Goal: Task Accomplishment & Management: Manage account settings

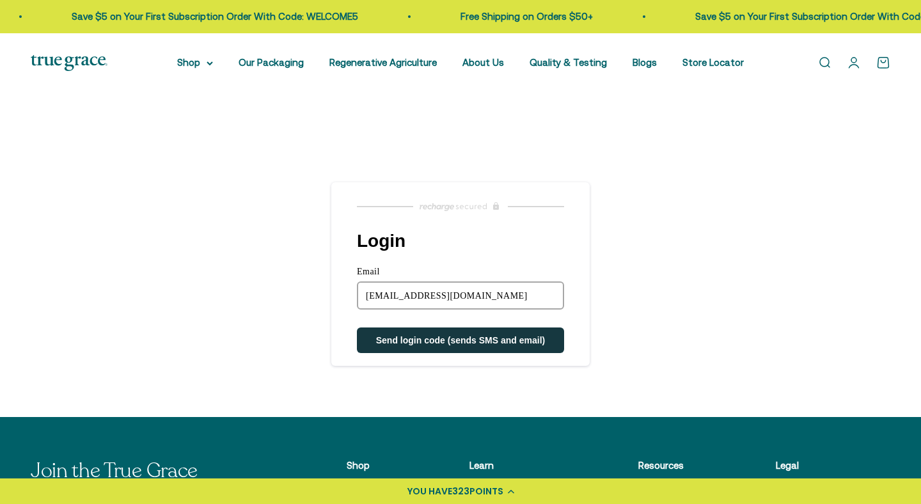
type input "[EMAIL_ADDRESS][DOMAIN_NAME]"
click at [418, 339] on span "Send login code (sends SMS and email)" at bounding box center [460, 340] width 169 height 10
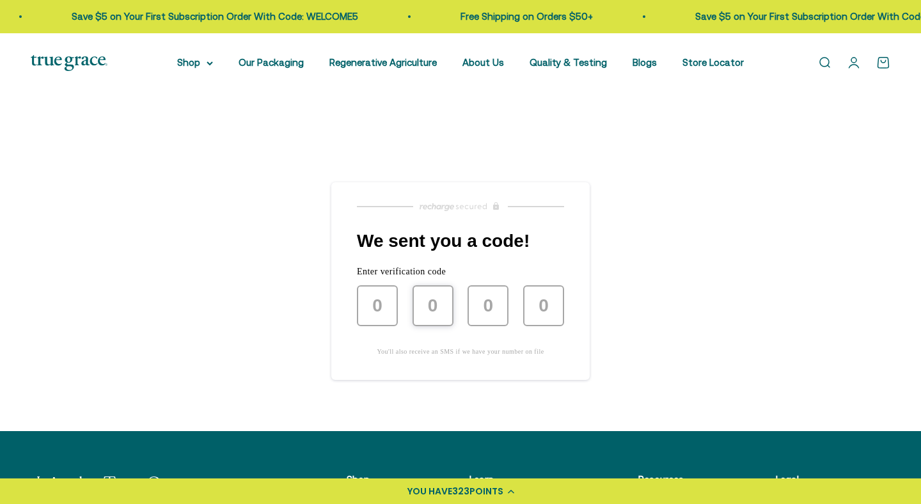
type input "0"
type input "2"
type input "8"
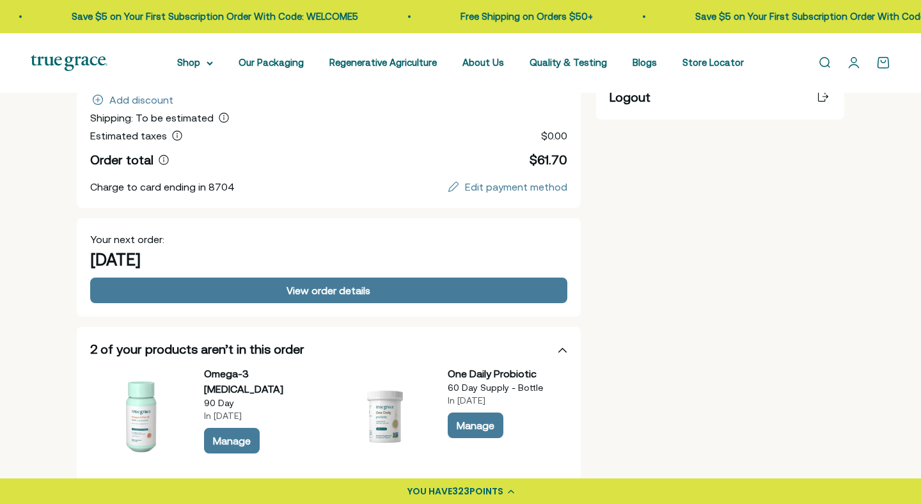
scroll to position [238, 0]
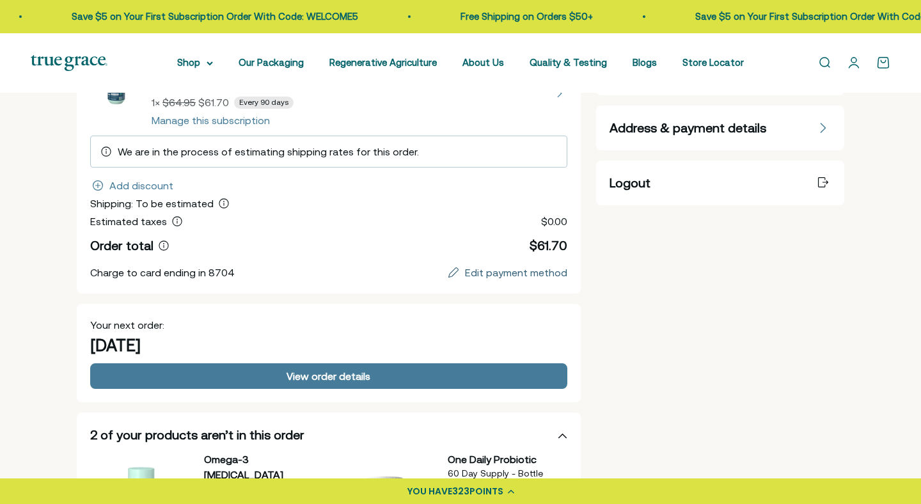
click at [501, 273] on div "Edit payment method" at bounding box center [516, 272] width 102 height 10
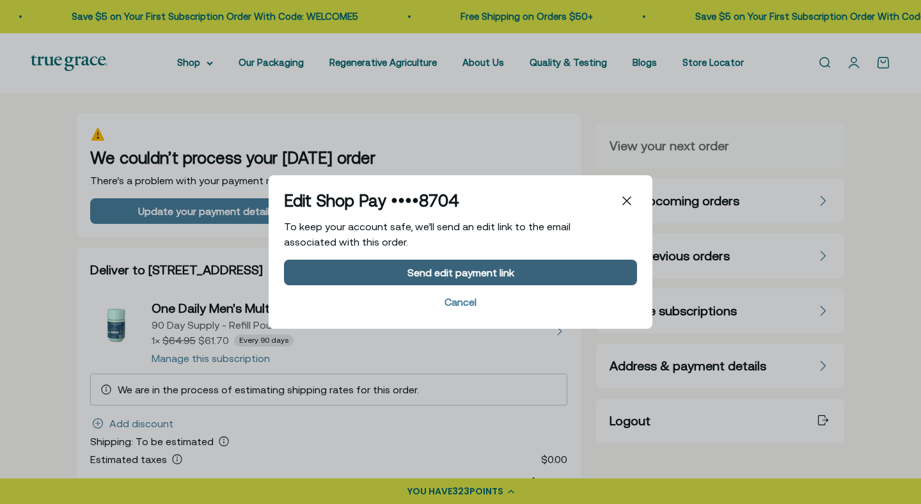
click at [504, 270] on div "Send edit payment link" at bounding box center [460, 272] width 107 height 10
